Goal: Information Seeking & Learning: Learn about a topic

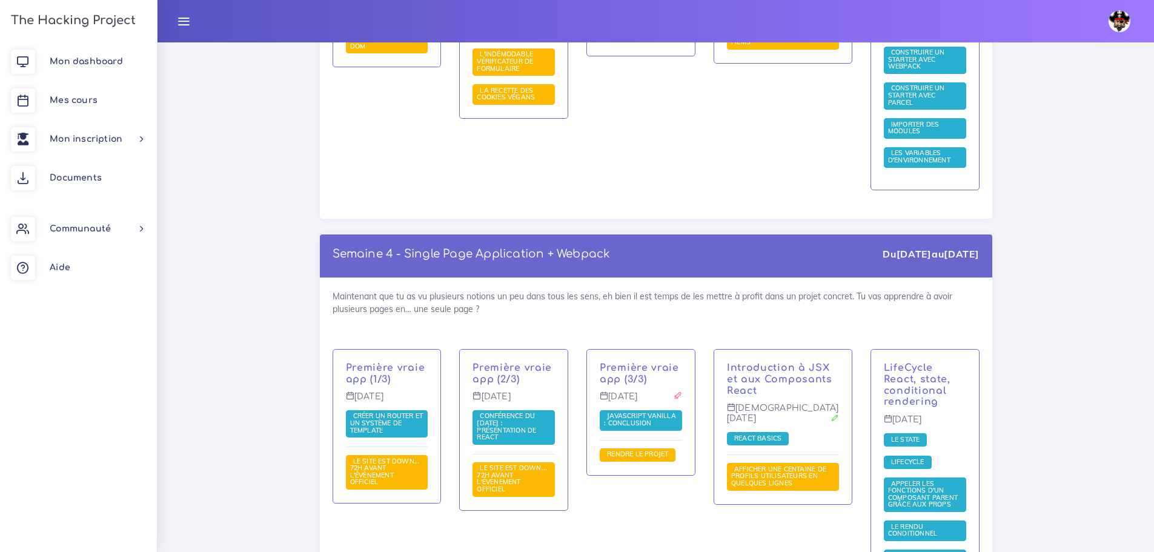
scroll to position [6361, 0]
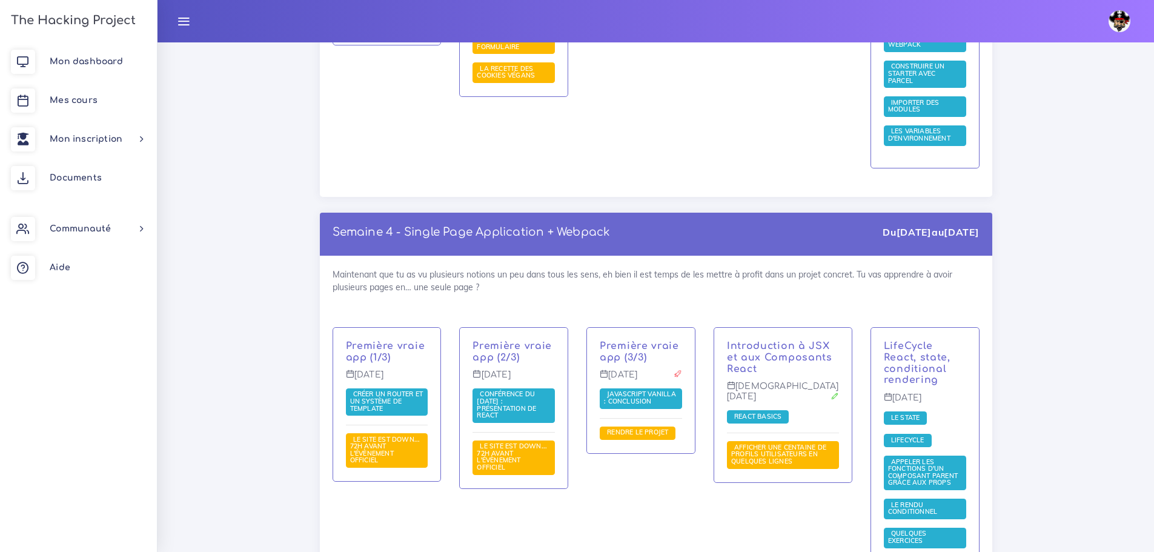
click at [536, 390] on span "Conférence du [DATE] : présentation de React" at bounding box center [506, 405] width 59 height 30
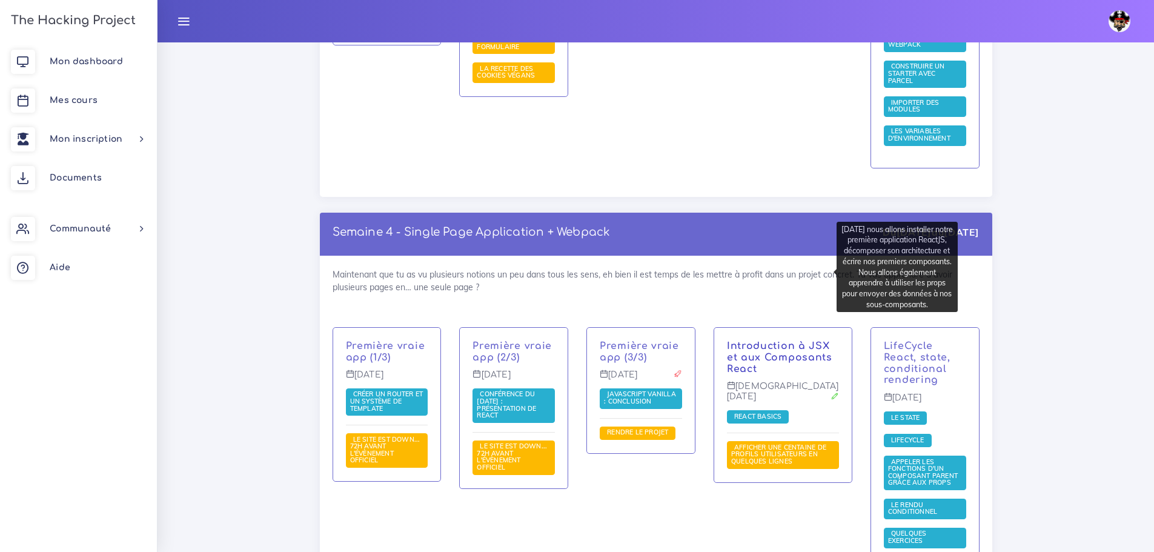
click at [756, 340] on link "Introduction à JSX et aux Composants React" at bounding box center [779, 357] width 105 height 34
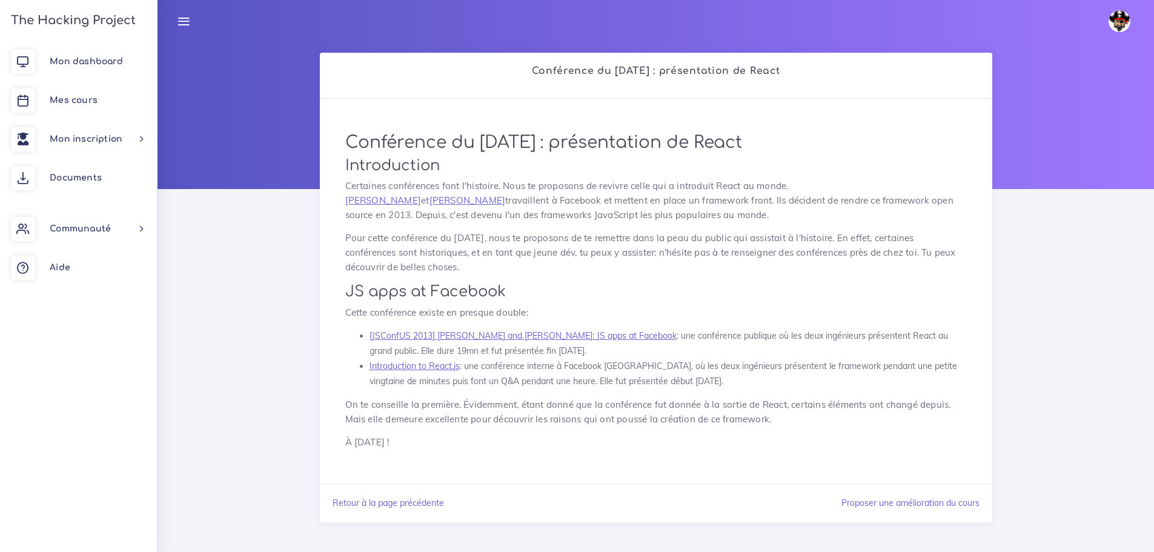
scroll to position [25, 0]
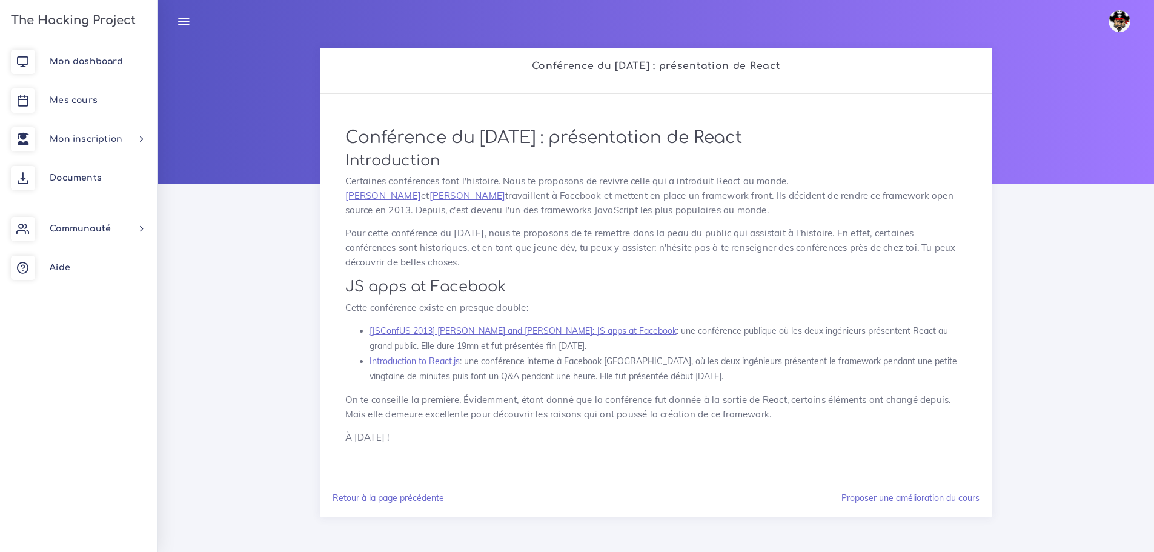
click at [250, 161] on div at bounding box center [656, 101] width 997 height 167
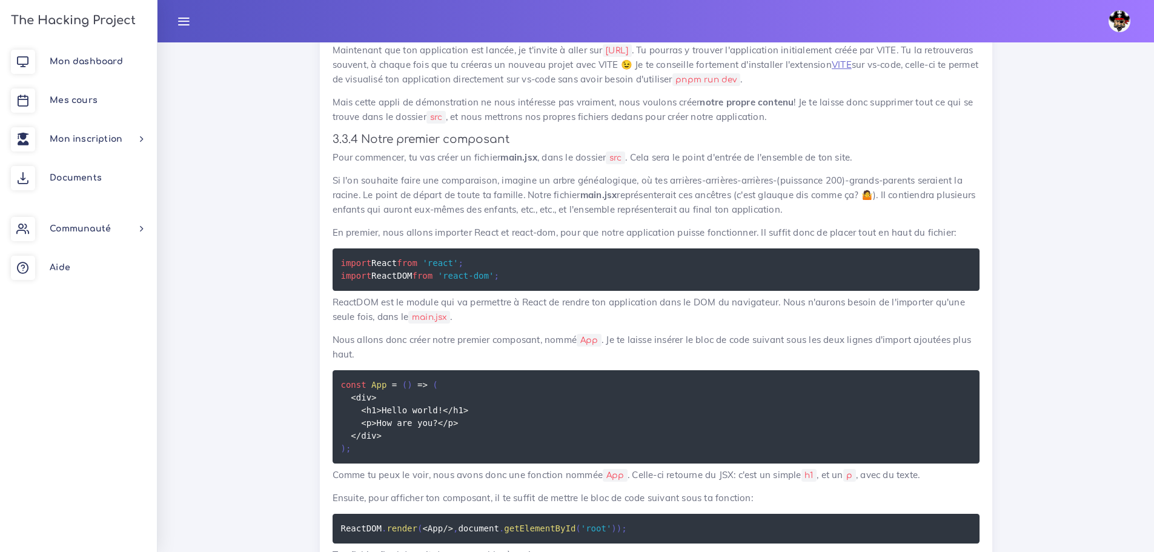
scroll to position [1878, 0]
